Goal: Task Accomplishment & Management: Use online tool/utility

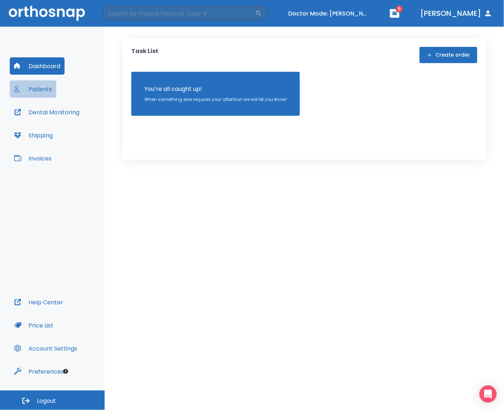
click at [47, 87] on button "Patients" at bounding box center [33, 88] width 47 height 17
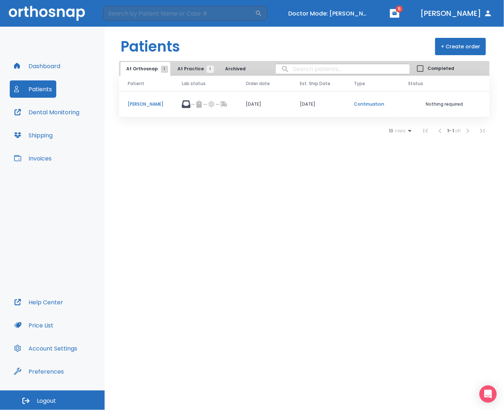
click at [145, 106] on p "[PERSON_NAME]" at bounding box center [146, 104] width 37 height 6
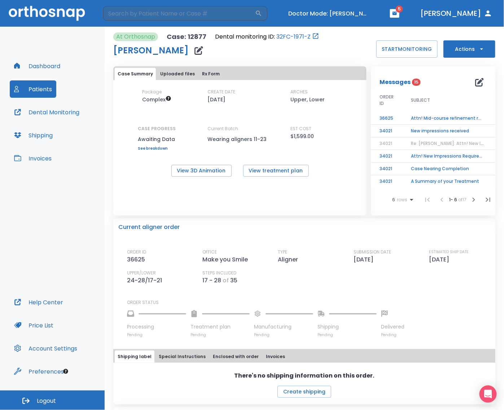
click at [403, 55] on button "Actions" at bounding box center [469, 48] width 52 height 17
click at [403, 55] on div at bounding box center [252, 205] width 504 height 410
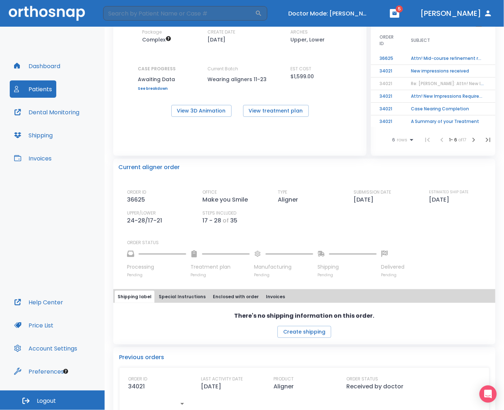
scroll to position [46, 0]
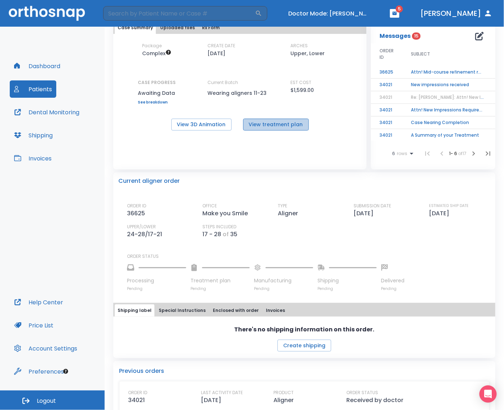
click at [295, 121] on button "View treatment plan" at bounding box center [276, 125] width 66 height 12
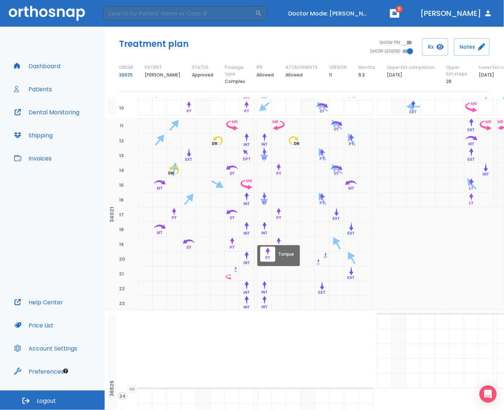
scroll to position [173, 0]
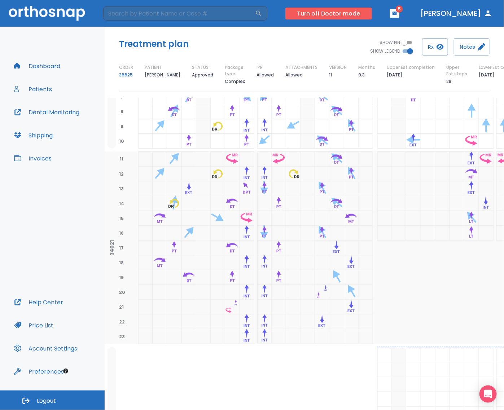
click at [347, 16] on button "Turn off Doctor mode" at bounding box center [328, 14] width 87 height 12
